Goal: Task Accomplishment & Management: Use online tool/utility

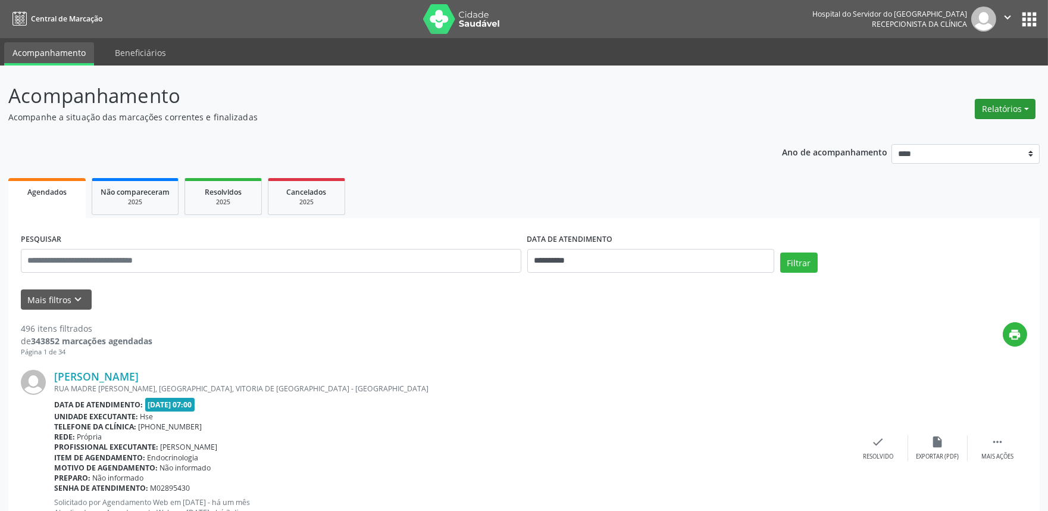
click at [995, 107] on button "Relatórios" at bounding box center [1005, 109] width 61 height 20
click at [948, 134] on link "Agendamentos" at bounding box center [972, 134] width 128 height 17
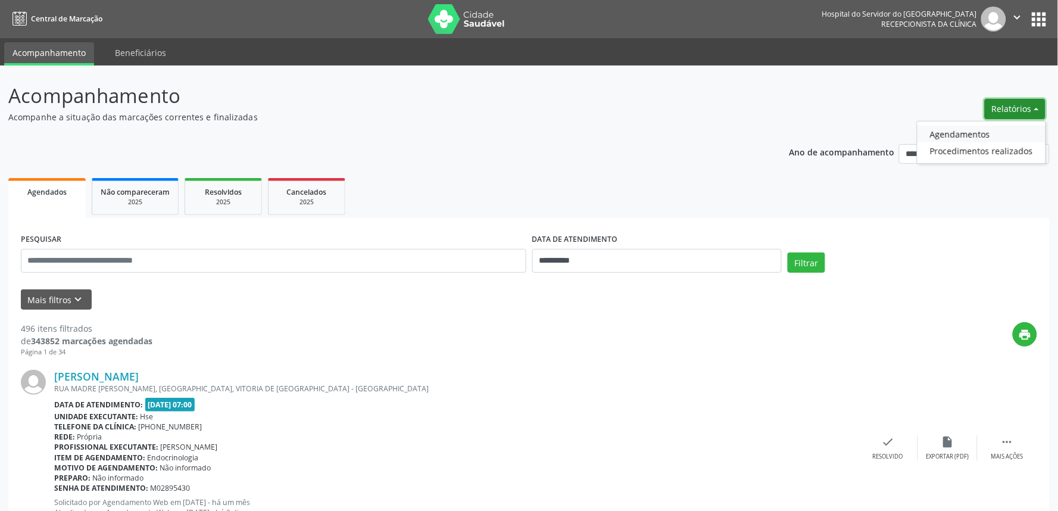
select select "*"
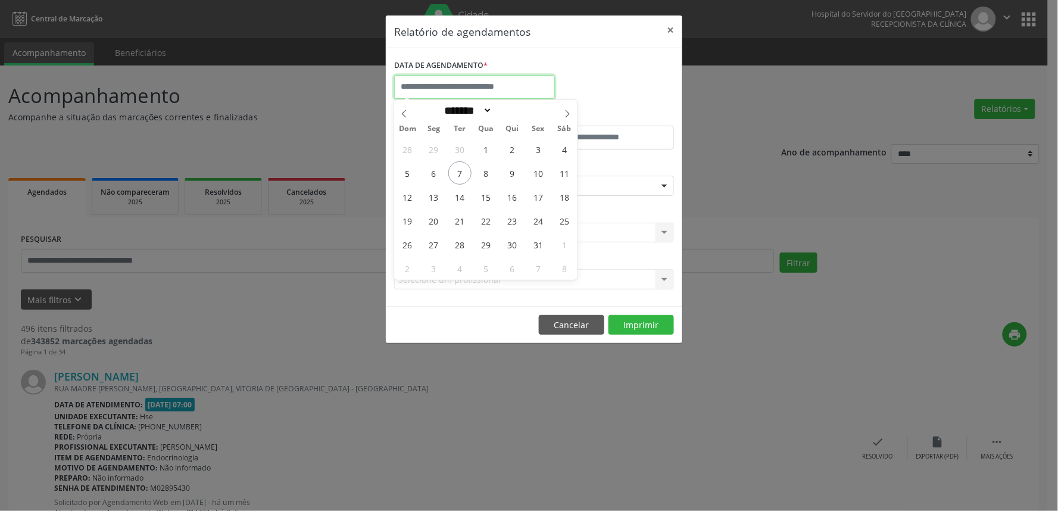
click at [467, 88] on input "text" at bounding box center [474, 87] width 161 height 24
click at [490, 174] on span "8" at bounding box center [485, 172] width 23 height 23
type input "**********"
click at [490, 174] on span "8" at bounding box center [485, 172] width 23 height 23
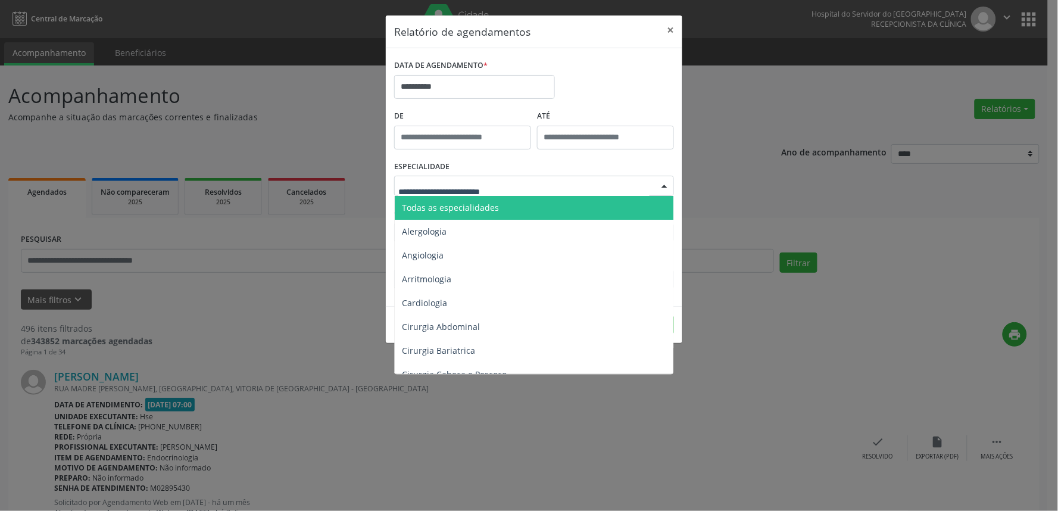
click at [436, 206] on span "Todas as especialidades" at bounding box center [450, 207] width 97 height 11
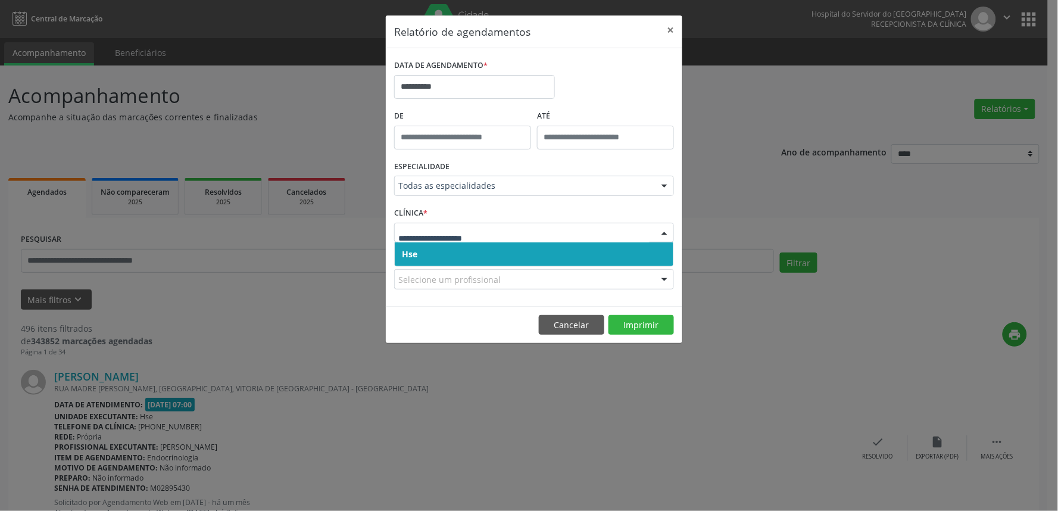
click at [423, 254] on span "Hse" at bounding box center [534, 254] width 279 height 24
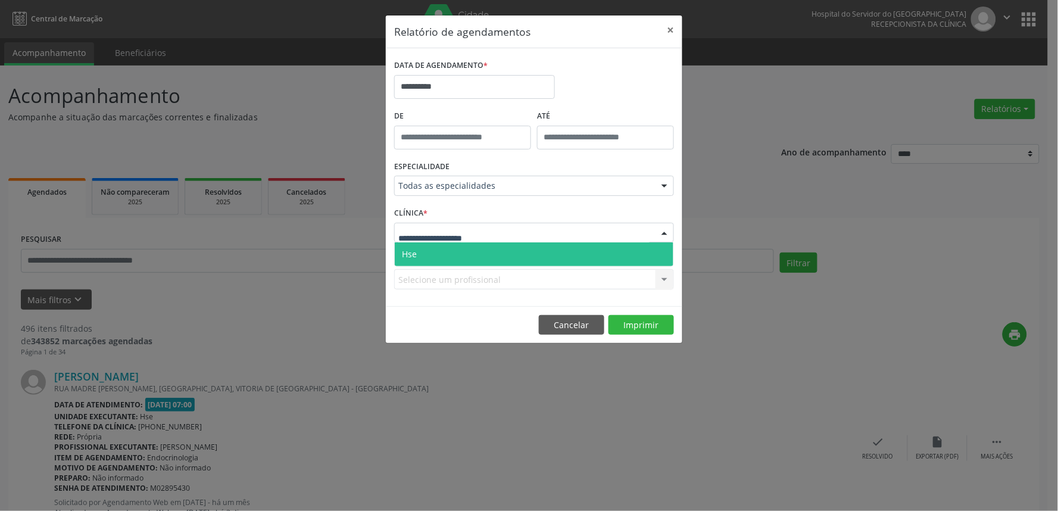
click at [432, 253] on span "Hse" at bounding box center [534, 254] width 279 height 24
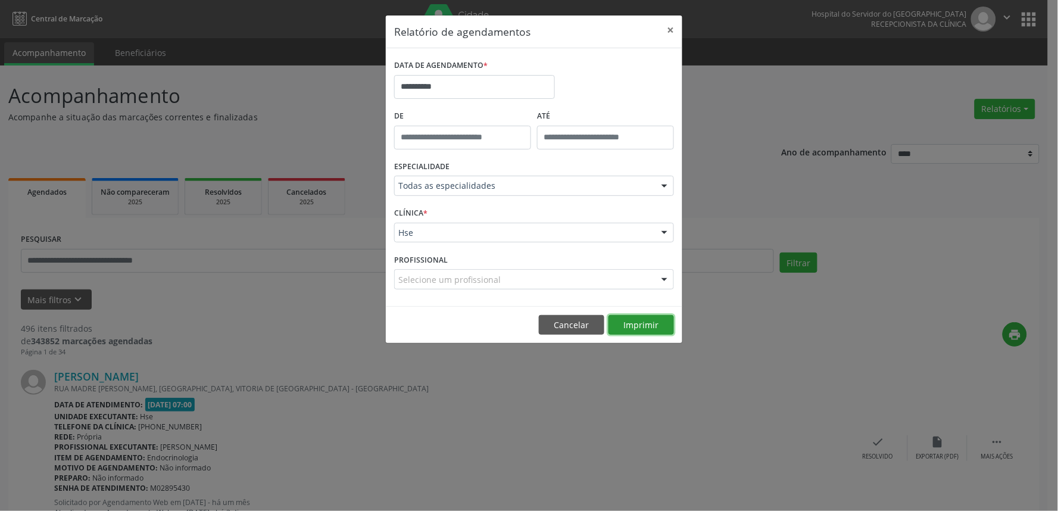
click at [640, 318] on button "Imprimir" at bounding box center [640, 325] width 65 height 20
